Goal: Find specific page/section: Find specific page/section

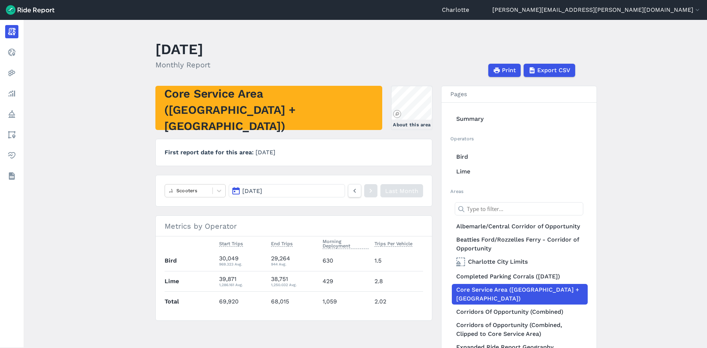
scroll to position [67, 0]
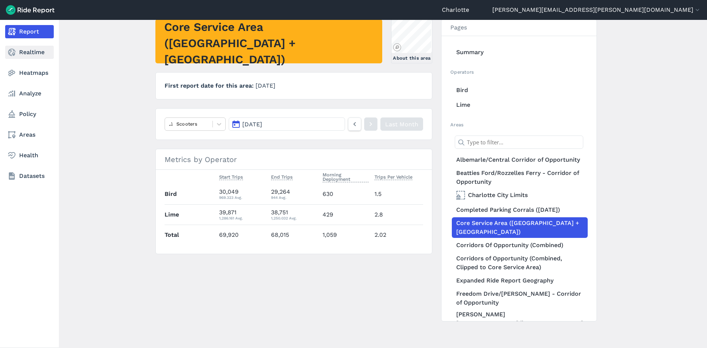
click at [18, 55] on link "Realtime" at bounding box center [29, 52] width 49 height 13
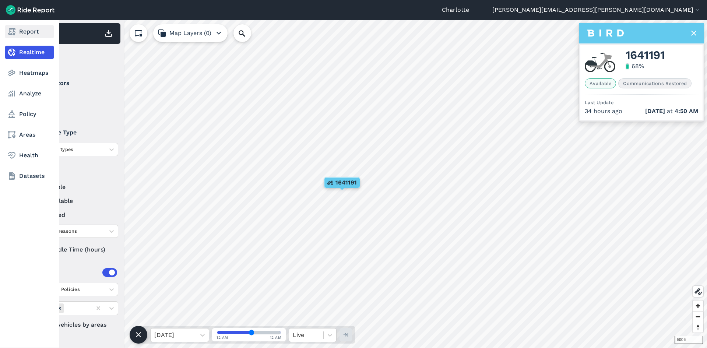
click at [22, 31] on link "Report" at bounding box center [29, 31] width 49 height 13
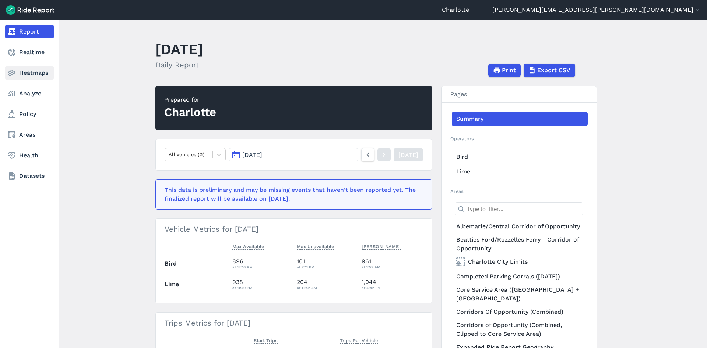
click at [31, 74] on link "Heatmaps" at bounding box center [29, 72] width 49 height 13
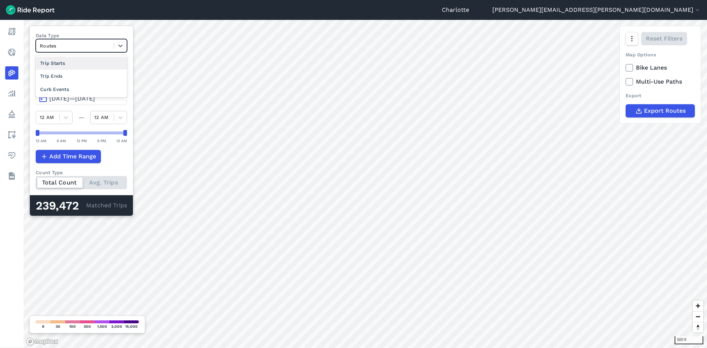
click at [96, 45] on div at bounding box center [75, 46] width 70 height 8
click at [55, 60] on div "Trip Starts" at bounding box center [81, 63] width 91 height 13
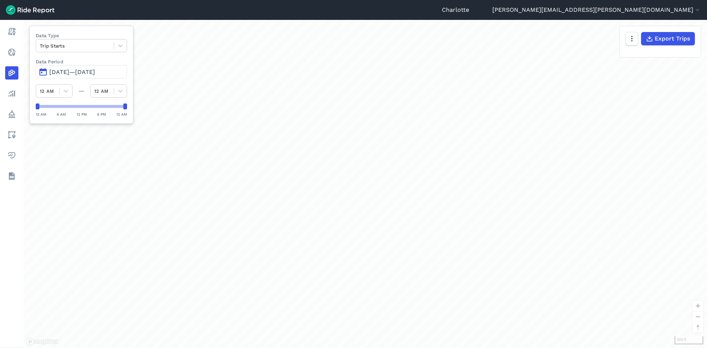
click at [81, 70] on span "[DATE]—[DATE]" at bounding box center [72, 72] width 46 height 7
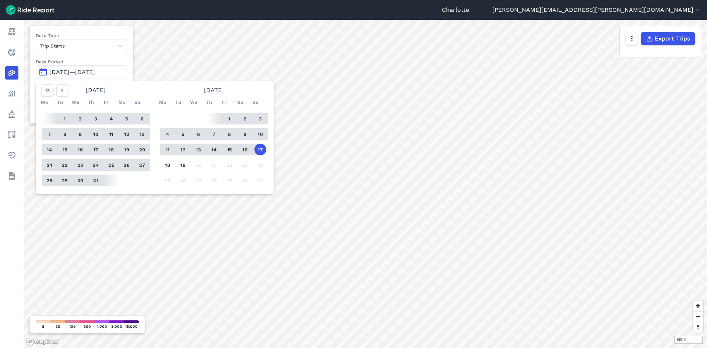
click at [229, 133] on button "8" at bounding box center [230, 134] width 12 height 12
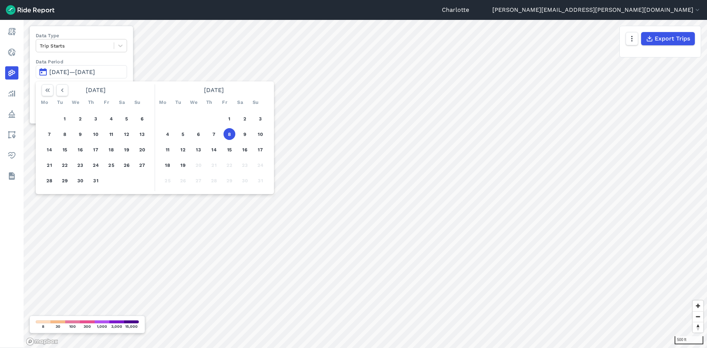
click at [227, 131] on button "8" at bounding box center [230, 134] width 12 height 12
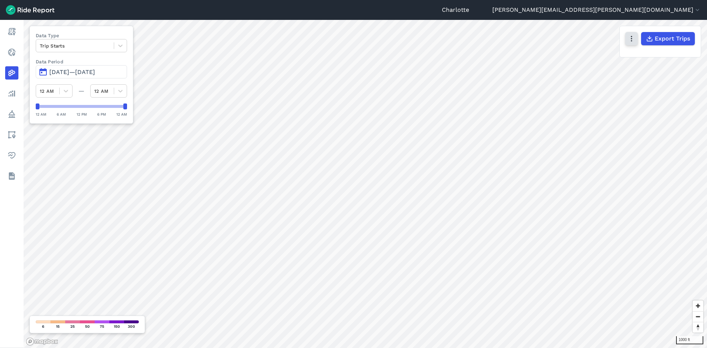
click at [630, 38] on icon "button" at bounding box center [631, 38] width 7 height 7
click at [496, 11] on header "Charlotte [EMAIL_ADDRESS][PERSON_NAME][DOMAIN_NAME] Settings Terms Sign Out" at bounding box center [353, 10] width 707 height 20
click at [120, 46] on icon at bounding box center [120, 45] width 7 height 7
click at [51, 74] on div "Routes" at bounding box center [81, 76] width 91 height 13
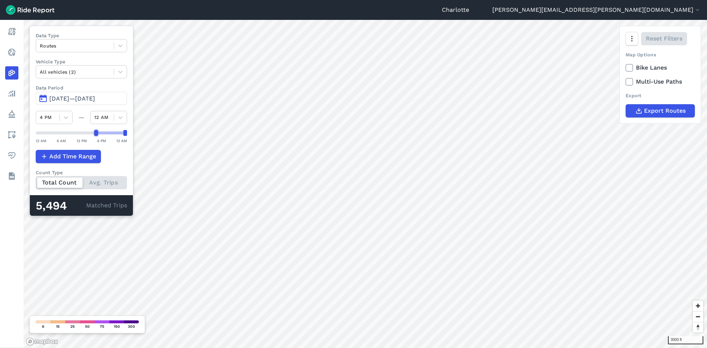
drag, startPoint x: 36, startPoint y: 132, endPoint x: 95, endPoint y: 134, distance: 59.4
click at [95, 134] on div at bounding box center [96, 133] width 4 height 6
click at [627, 39] on button "button" at bounding box center [632, 38] width 13 height 13
click at [594, 70] on label "Satellite" at bounding box center [594, 69] width 41 height 15
click at [574, 42] on input "Satellite" at bounding box center [574, 39] width 0 height 5
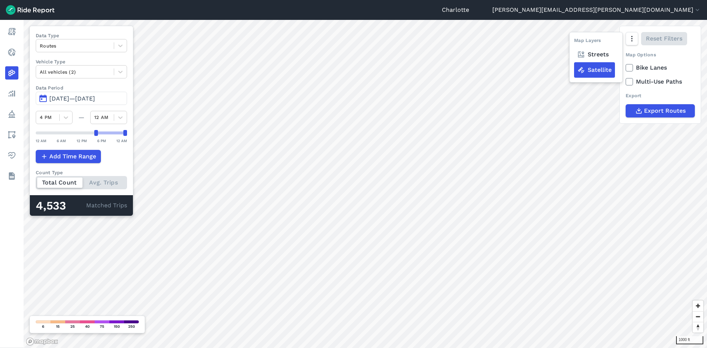
click at [596, 53] on label "Streets" at bounding box center [593, 54] width 38 height 15
click at [574, 42] on input "Streets" at bounding box center [574, 39] width 0 height 5
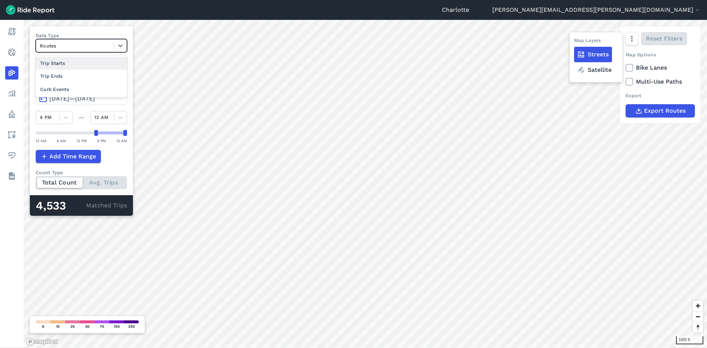
click at [78, 48] on div at bounding box center [75, 46] width 70 height 8
click at [59, 63] on div "Trip Starts" at bounding box center [81, 63] width 91 height 13
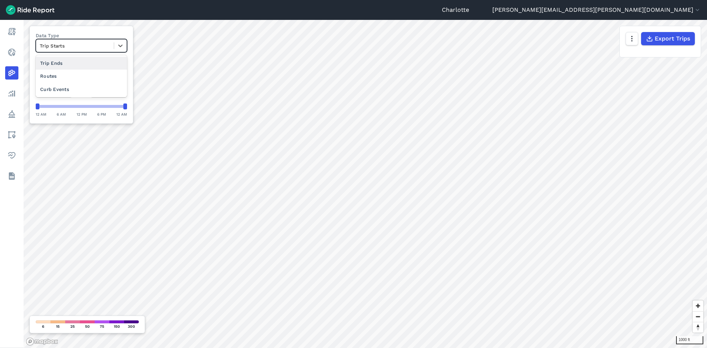
click at [70, 44] on div at bounding box center [75, 46] width 70 height 8
click at [57, 62] on div "Trip Ends" at bounding box center [81, 63] width 91 height 13
click at [88, 47] on div at bounding box center [75, 46] width 70 height 8
click at [65, 64] on div "Trip Starts" at bounding box center [81, 63] width 91 height 13
